Goal: Information Seeking & Learning: Learn about a topic

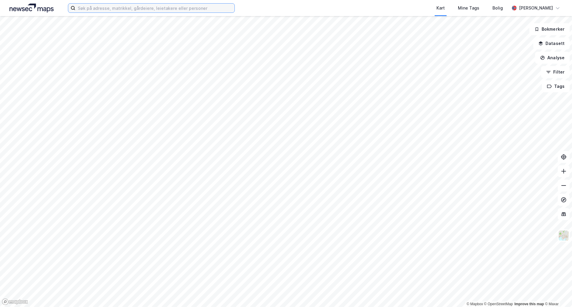
click at [153, 8] on input at bounding box center [154, 8] width 159 height 9
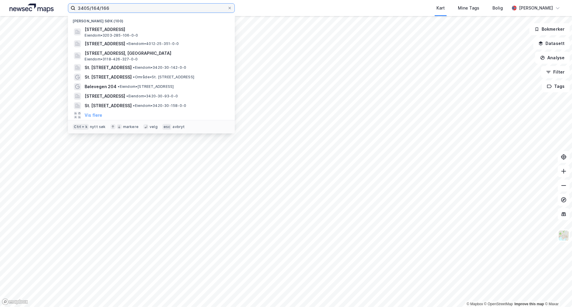
type input "3405/164/166"
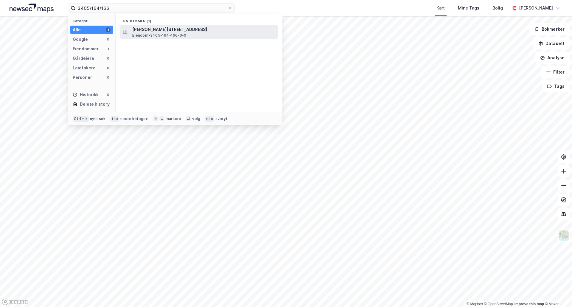
click at [155, 30] on span "[PERSON_NAME][STREET_ADDRESS]" at bounding box center [203, 29] width 143 height 7
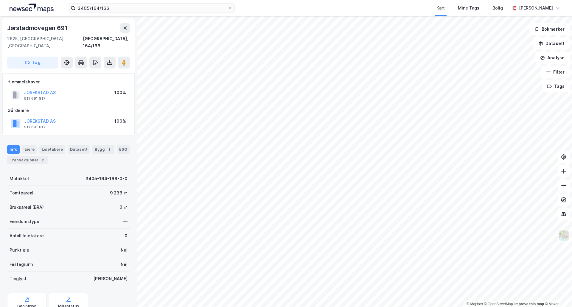
click at [115, 125] on div "Hjemmelshaver JOREKSTAD AS 911 691 817 100% Gårdeiere JOREKSTAD AS 911 691 817 …" at bounding box center [68, 104] width 132 height 63
click at [116, 124] on div "Hjemmelshaver JOREKSTAD AS 911 691 817 100% Gårdeiere JOREKSTAD AS 911 691 817 …" at bounding box center [68, 104] width 132 height 63
click at [0, 0] on button "JOREKSTAD AS" at bounding box center [0, 0] width 0 height 0
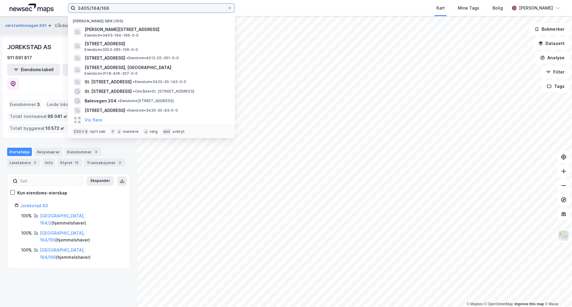
drag, startPoint x: 125, startPoint y: 9, endPoint x: 74, endPoint y: 9, distance: 50.4
click at [74, 9] on label "3405/164/166" at bounding box center [151, 8] width 167 height 10
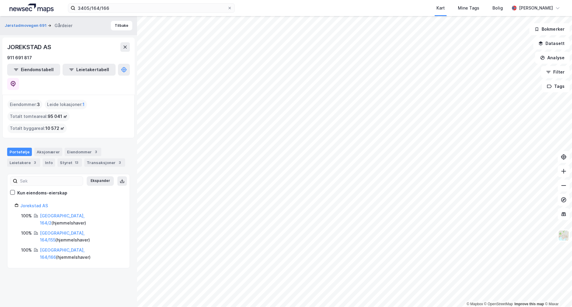
click at [253, 5] on div "3405/164/166 Kart Mine Tags Bolig [PERSON_NAME]" at bounding box center [286, 8] width 572 height 16
